Goal: Information Seeking & Learning: Learn about a topic

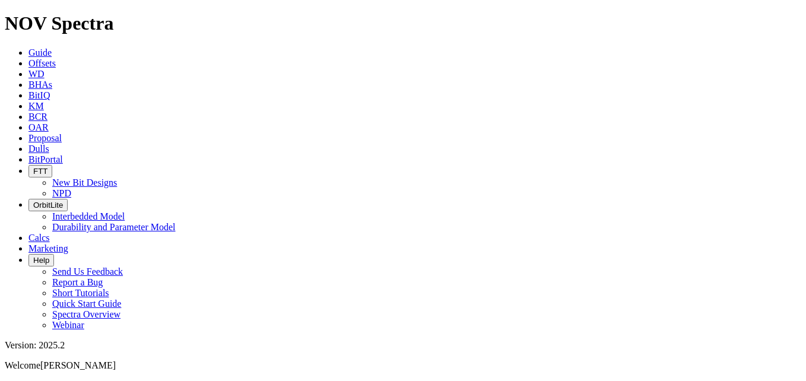
click at [50, 90] on span "BitIQ" at bounding box center [38, 95] width 21 height 10
type input "ftk"
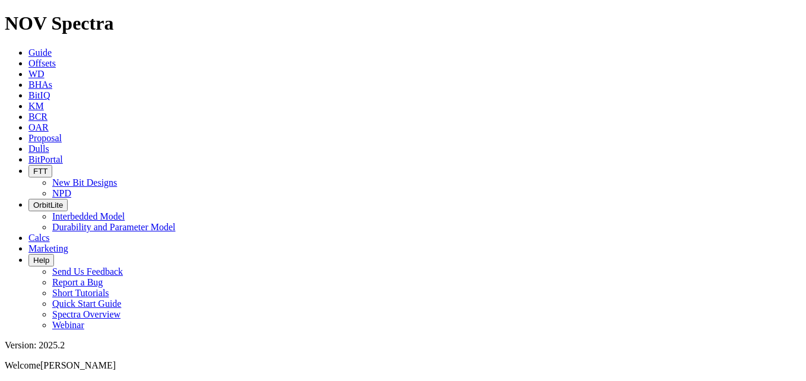
scroll to position [0, 0]
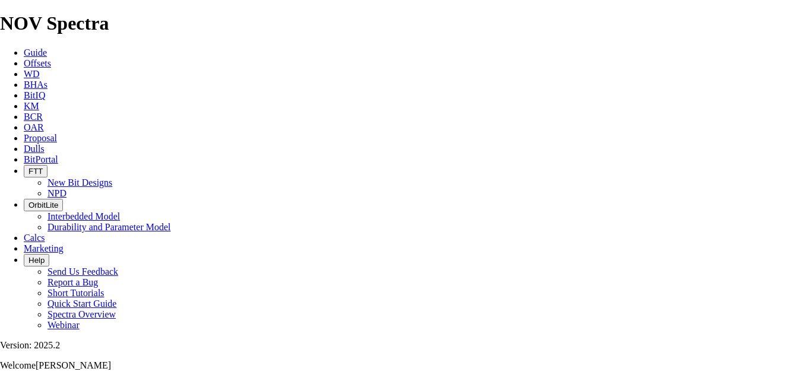
scroll to position [6, 0]
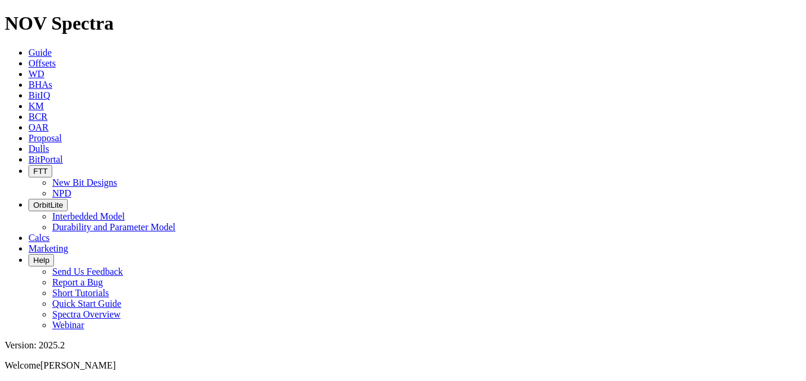
click at [52, 47] on span "Guide" at bounding box center [39, 52] width 23 height 10
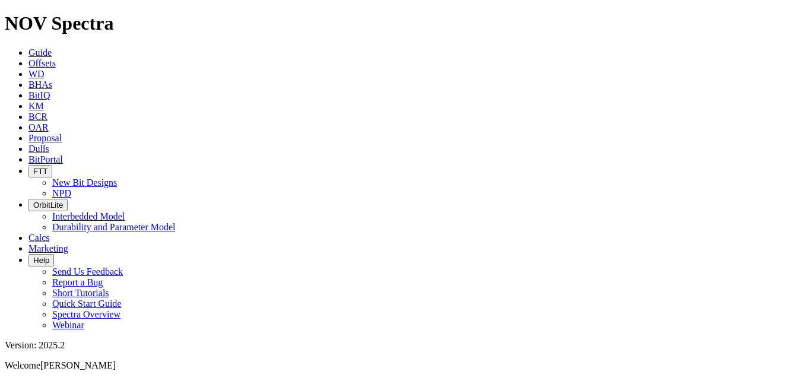
drag, startPoint x: 676, startPoint y: 62, endPoint x: 603, endPoint y: 65, distance: 73.0
type input "tk56"
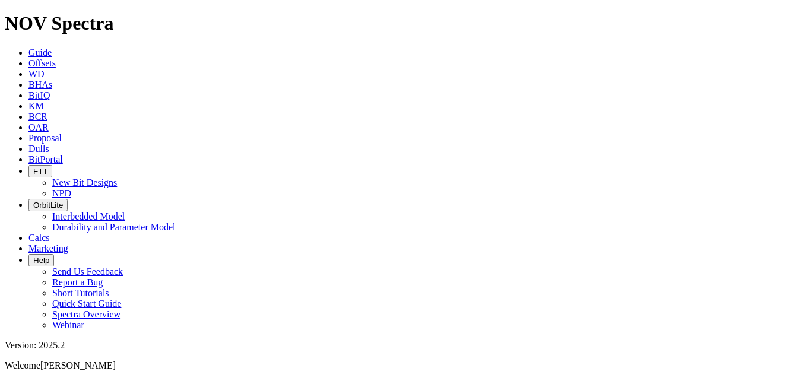
type input "tk56"
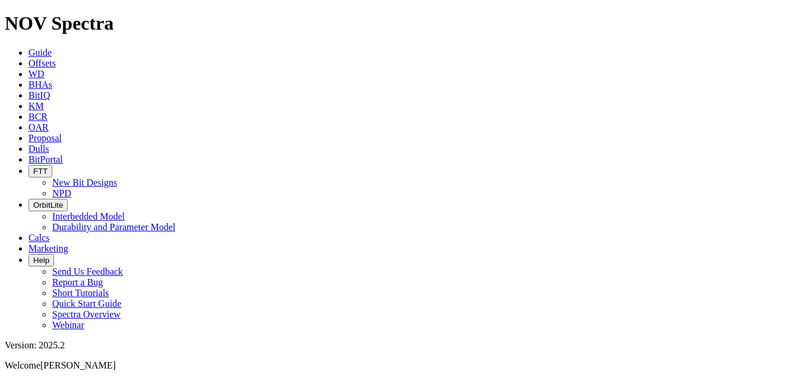
drag, startPoint x: 180, startPoint y: 117, endPoint x: 166, endPoint y: 117, distance: 13.6
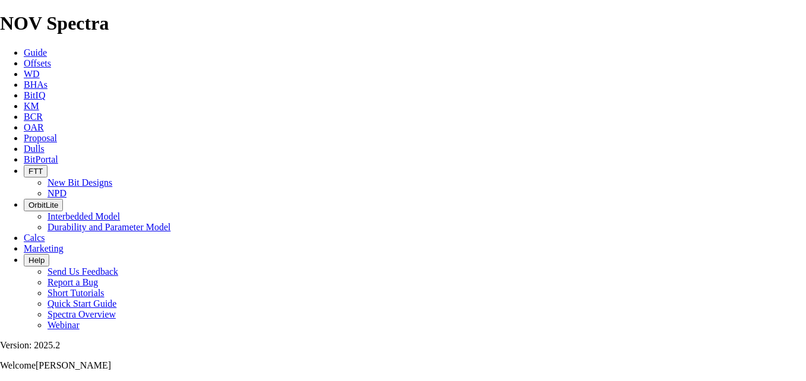
click at [44, 122] on span "OAR" at bounding box center [34, 127] width 20 height 10
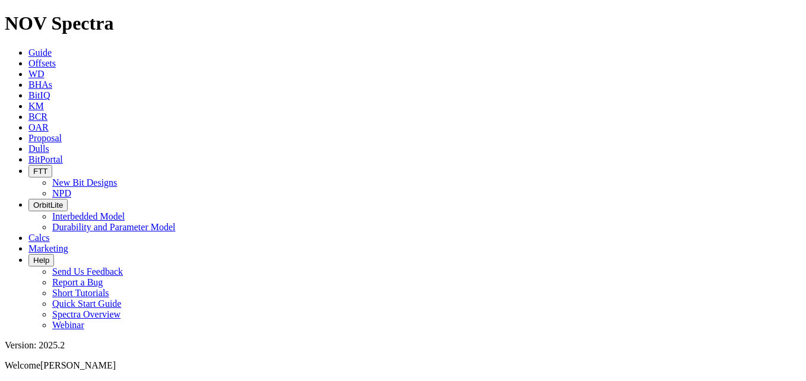
click at [56, 58] on span "Offsets" at bounding box center [41, 63] width 27 height 10
click at [44, 69] on span "WD" at bounding box center [36, 74] width 16 height 10
click at [52, 79] on span "BHAs" at bounding box center [40, 84] width 24 height 10
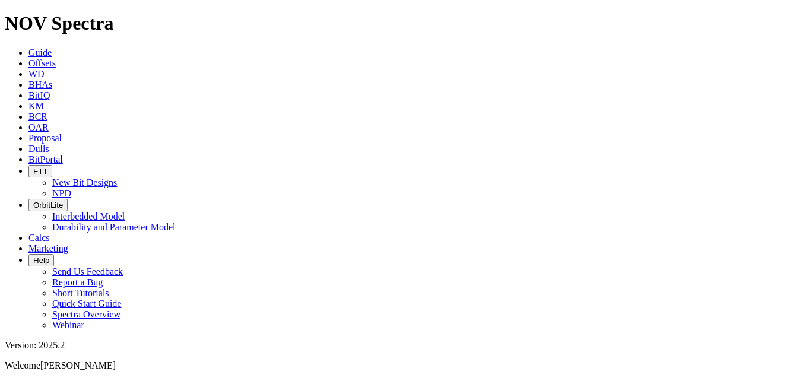
click at [44, 101] on span "KM" at bounding box center [35, 106] width 15 height 10
drag, startPoint x: 287, startPoint y: 20, endPoint x: 293, endPoint y: 21, distance: 6.0
click at [47, 112] on span "BCR" at bounding box center [37, 117] width 19 height 10
click at [49, 122] on span "OAR" at bounding box center [38, 127] width 20 height 10
click at [62, 133] on link "Proposal" at bounding box center [44, 138] width 33 height 10
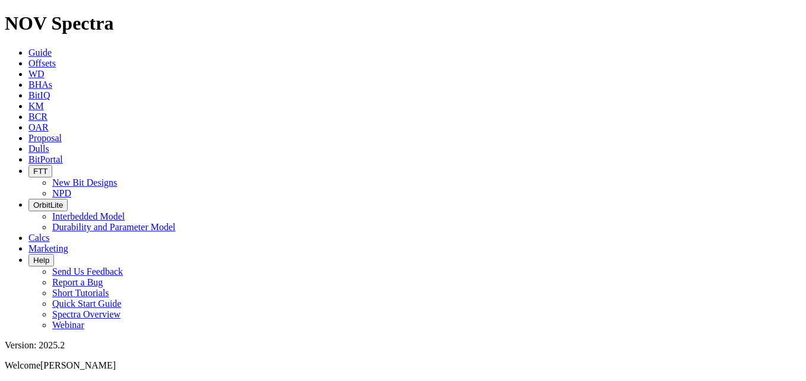
click at [49, 144] on span "Dulls" at bounding box center [38, 149] width 21 height 10
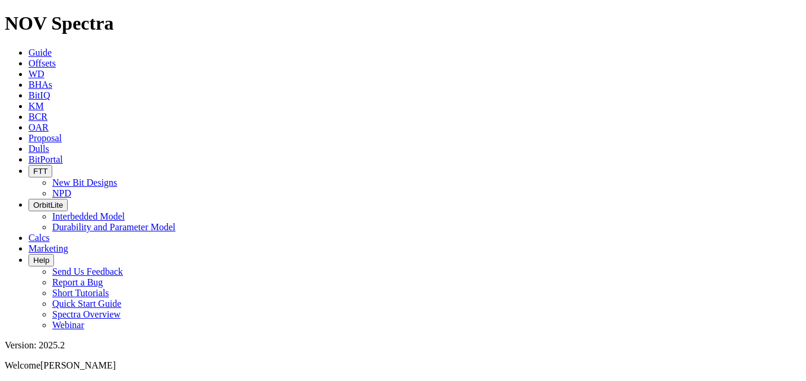
drag, startPoint x: 496, startPoint y: 55, endPoint x: 478, endPoint y: 63, distance: 20.2
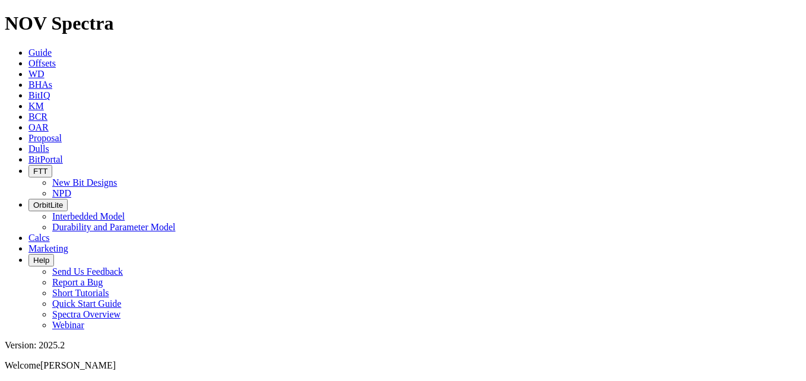
scroll to position [3144, 0]
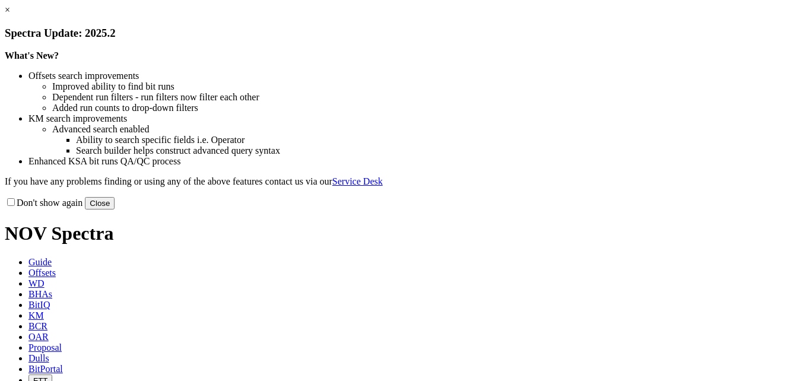
drag, startPoint x: 479, startPoint y: 90, endPoint x: 489, endPoint y: 120, distance: 31.5
